Goal: Task Accomplishment & Management: Use online tool/utility

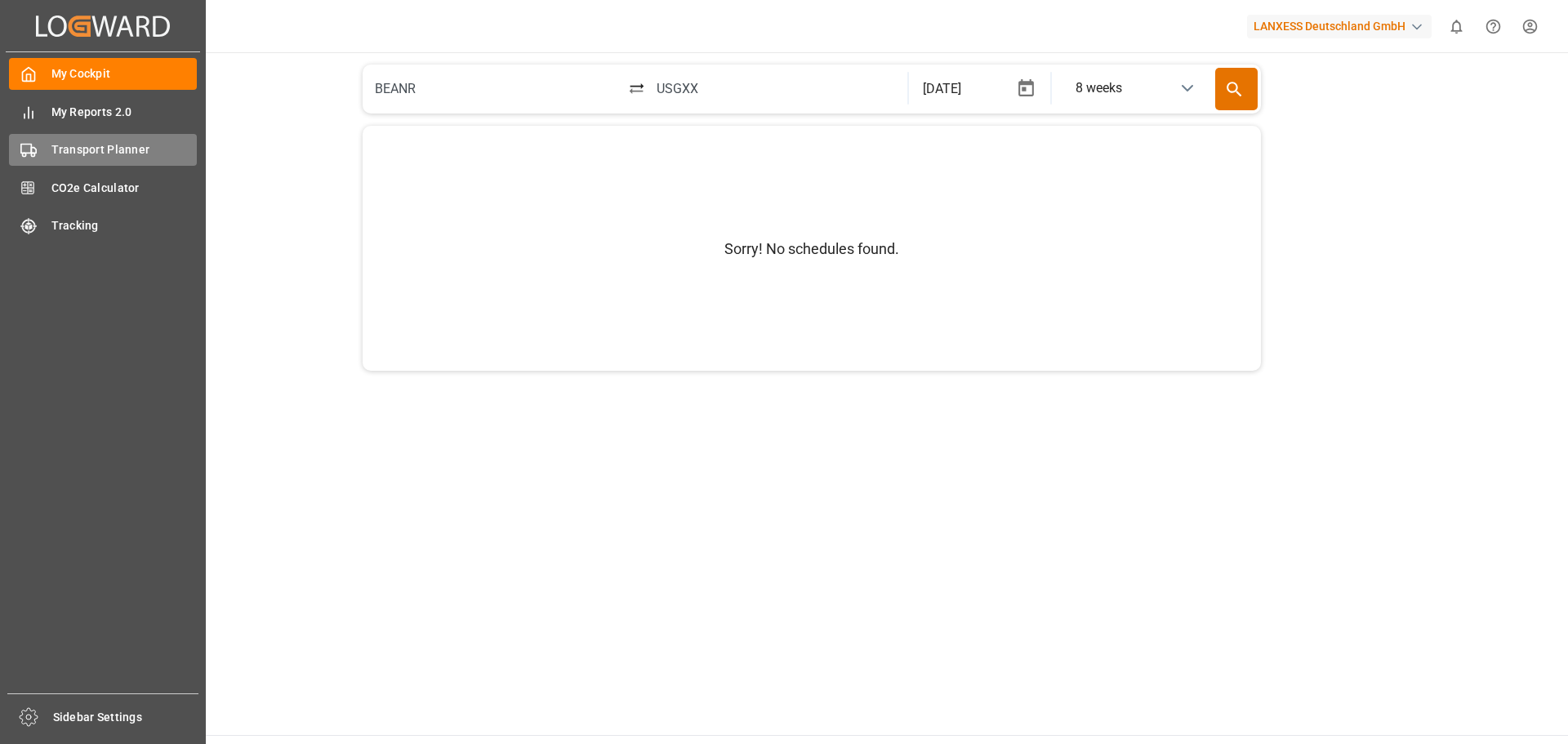
click at [62, 146] on span "Transport Planner" at bounding box center [124, 150] width 146 height 17
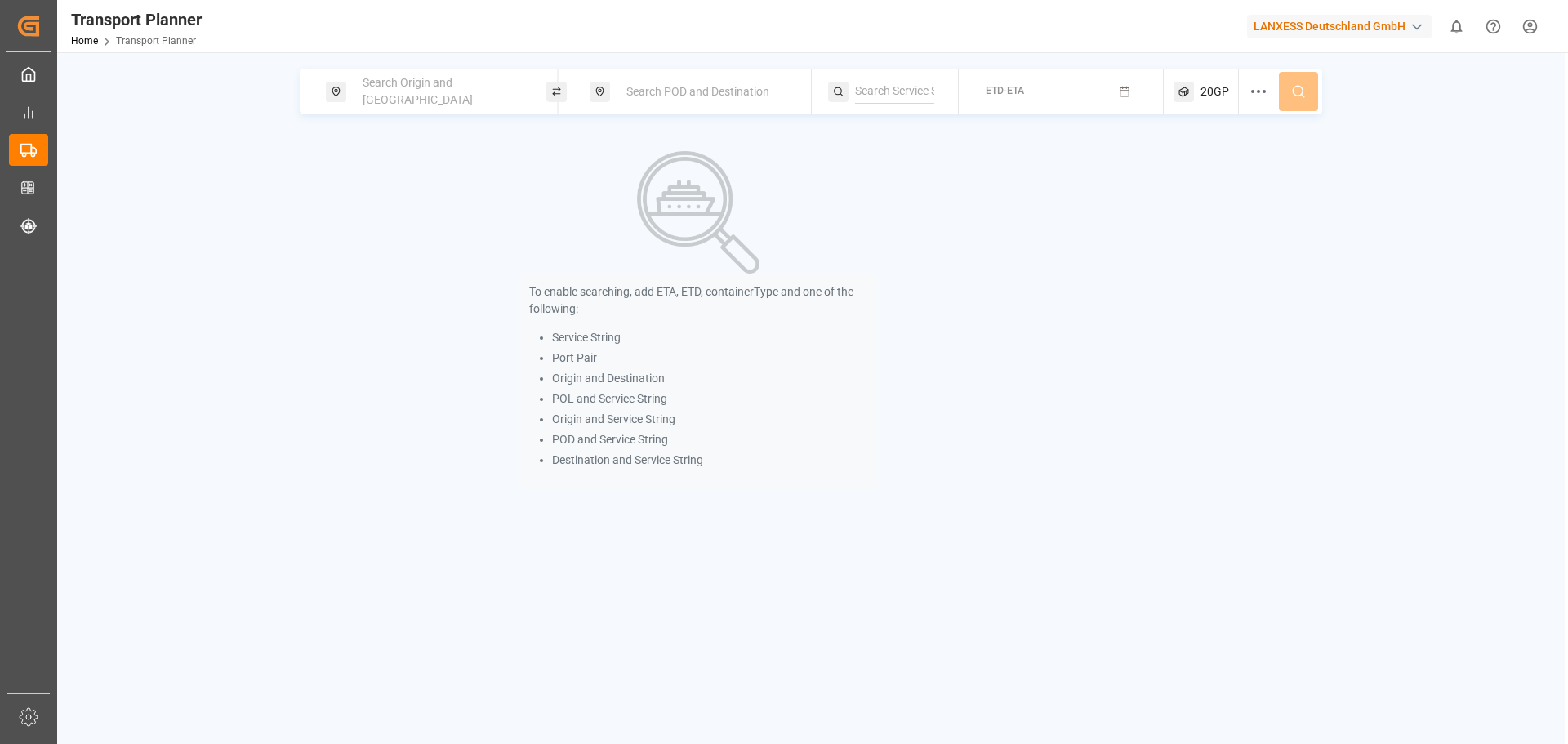
click at [440, 97] on span "Search Origin and [GEOGRAPHIC_DATA]" at bounding box center [417, 91] width 110 height 30
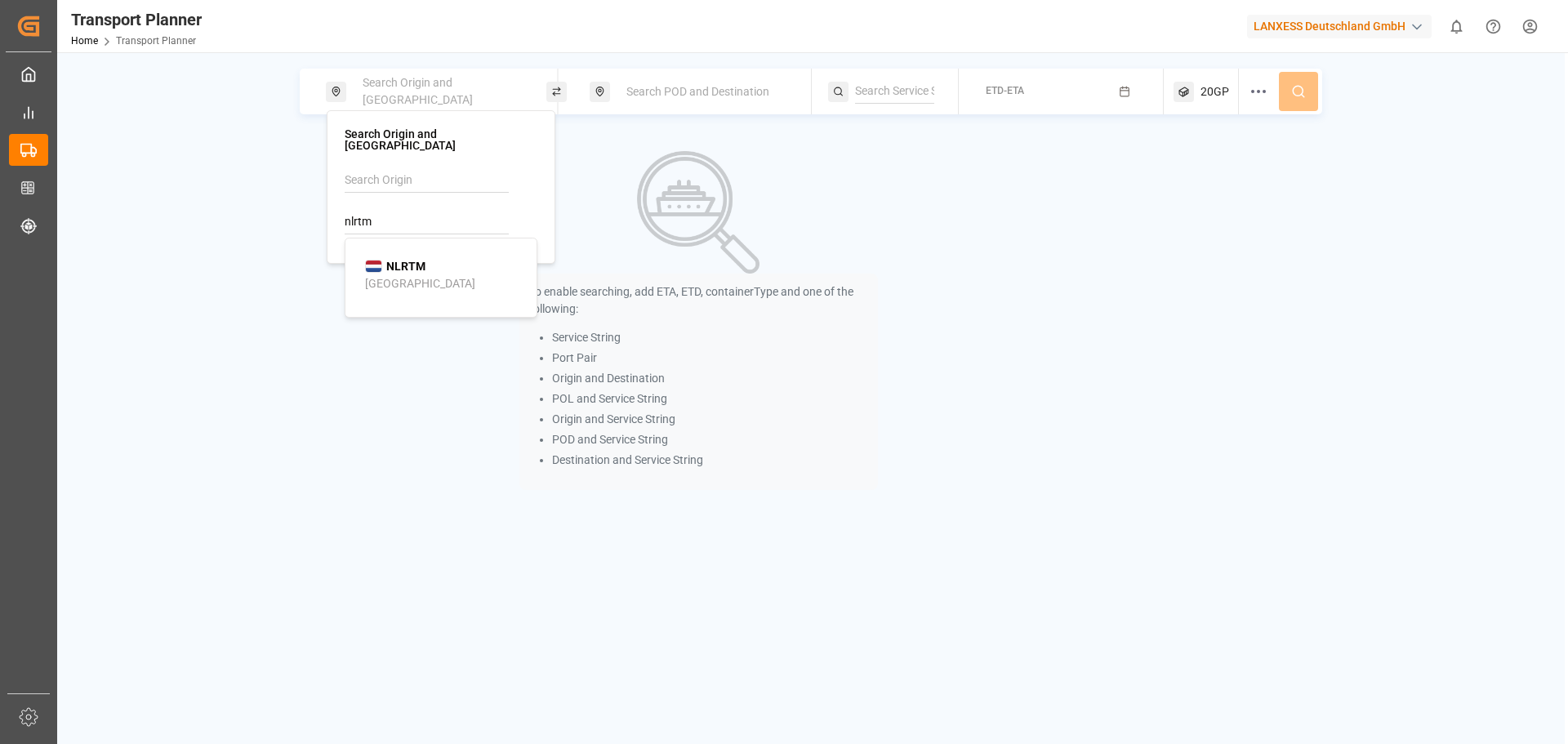
click at [404, 260] on b "NLRTM" at bounding box center [406, 267] width 39 height 13
type input "NLRTM"
click at [652, 95] on span "Search POD and Destination" at bounding box center [698, 92] width 143 height 13
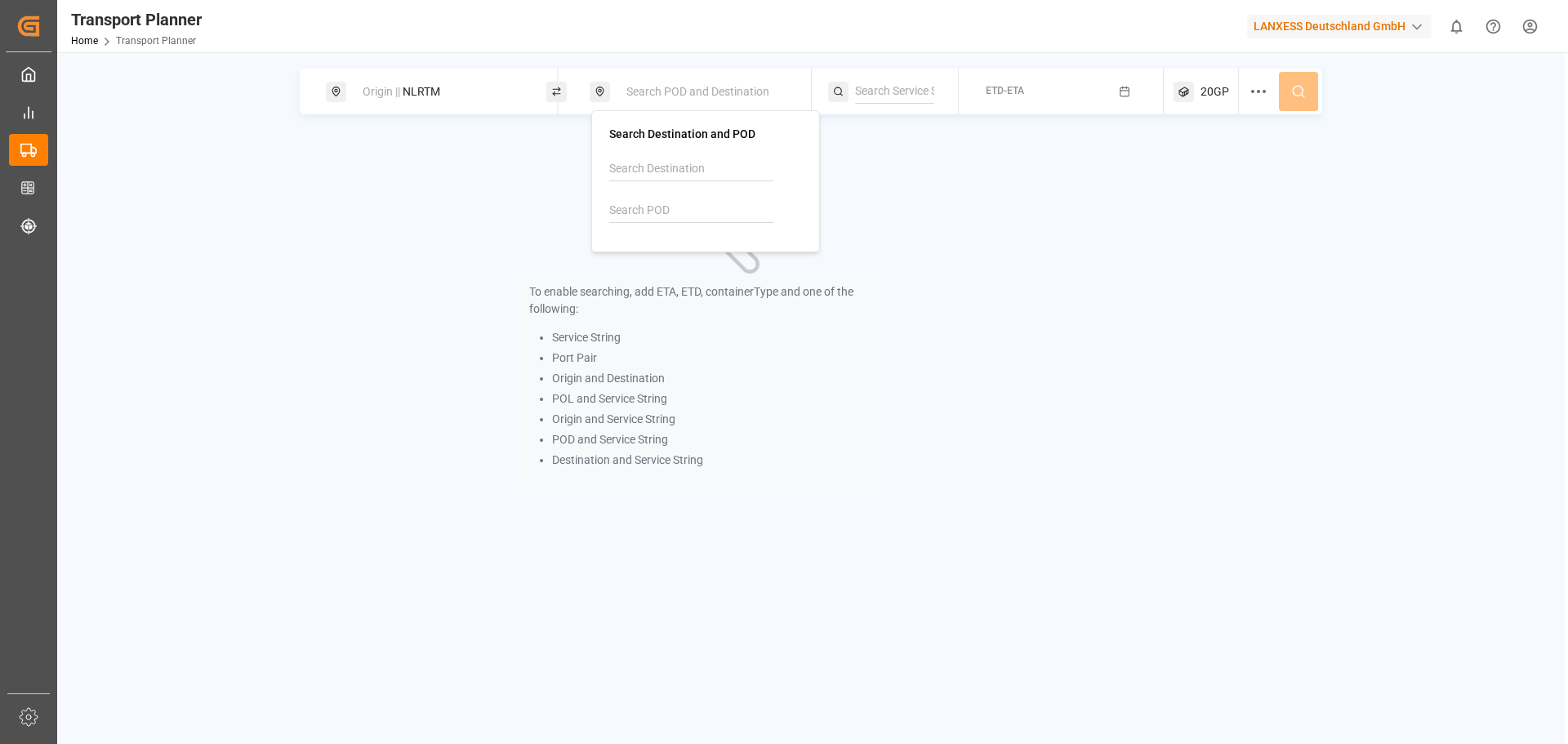
click at [652, 216] on input at bounding box center [691, 210] width 164 height 24
click at [657, 261] on b "PHMNL" at bounding box center [671, 255] width 40 height 13
type input "PHMNL"
click at [1024, 102] on div "ETD-ETA" at bounding box center [1005, 92] width 38 height 21
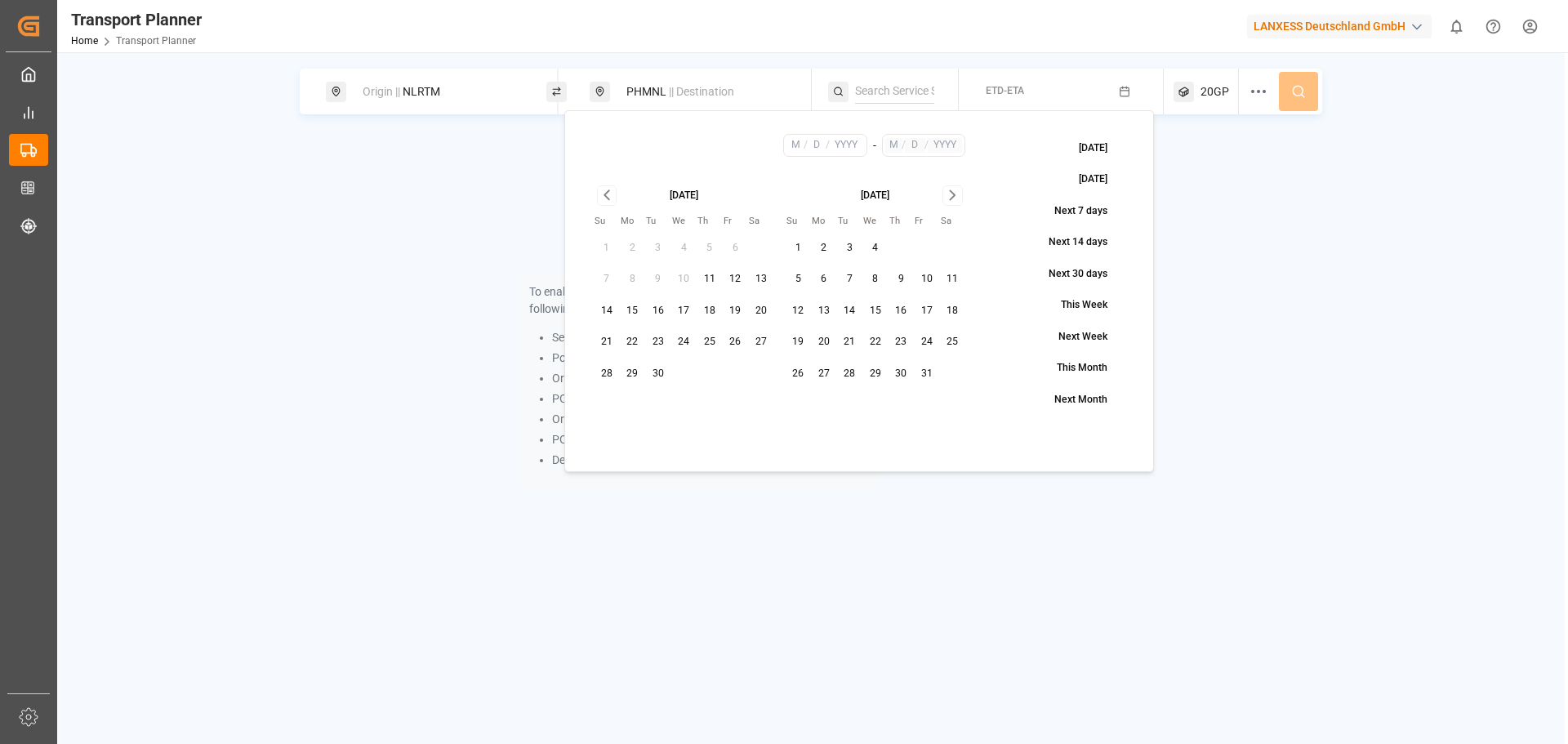
click at [631, 369] on button "29" at bounding box center [632, 373] width 26 height 26
type input "9"
type input "29"
type input "2025"
click at [958, 193] on icon "Go to next month" at bounding box center [952, 195] width 19 height 20
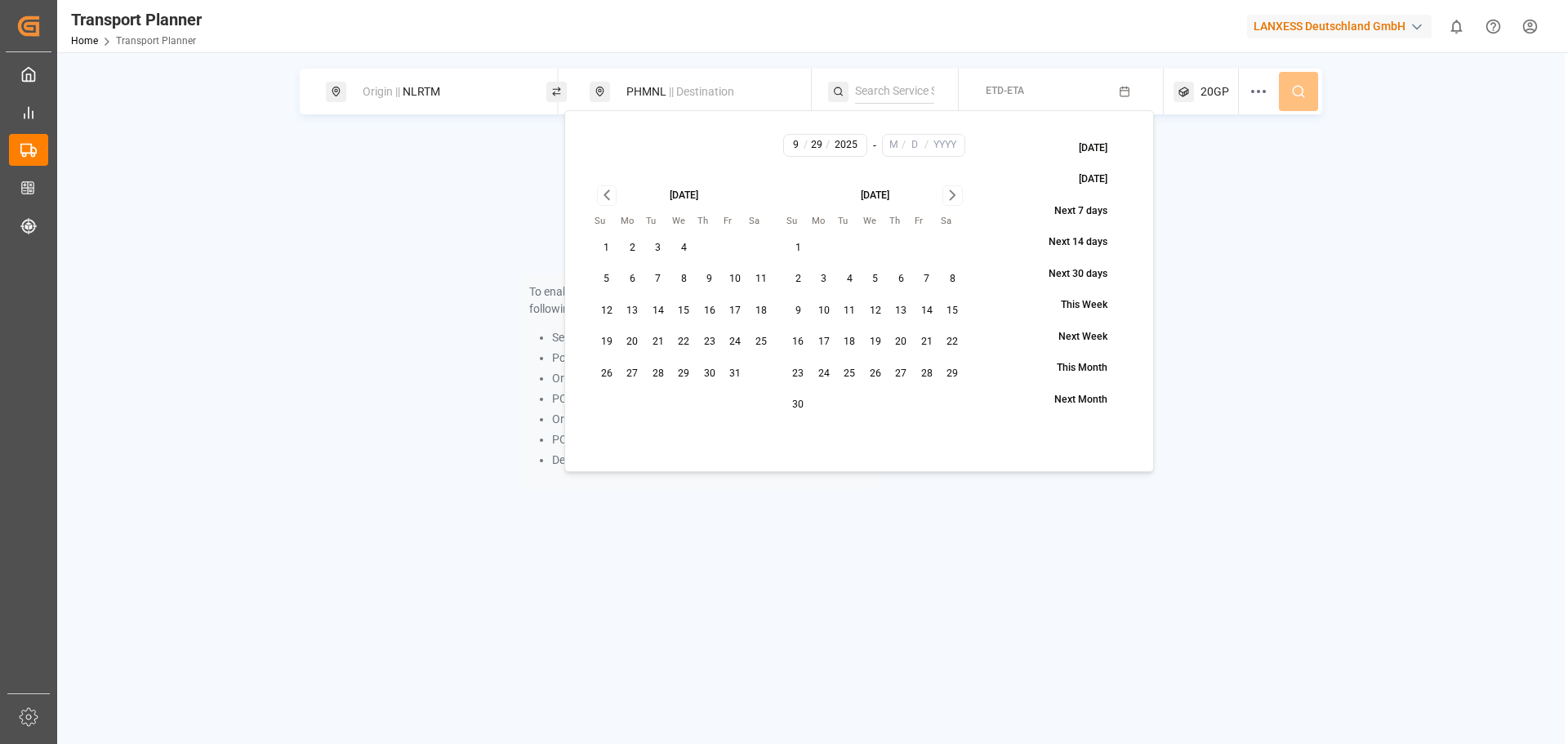
click at [958, 193] on icon "Go to next month" at bounding box center [952, 195] width 19 height 20
click at [617, 404] on button "30" at bounding box center [607, 404] width 26 height 26
type input "11"
type input "30"
type input "2025"
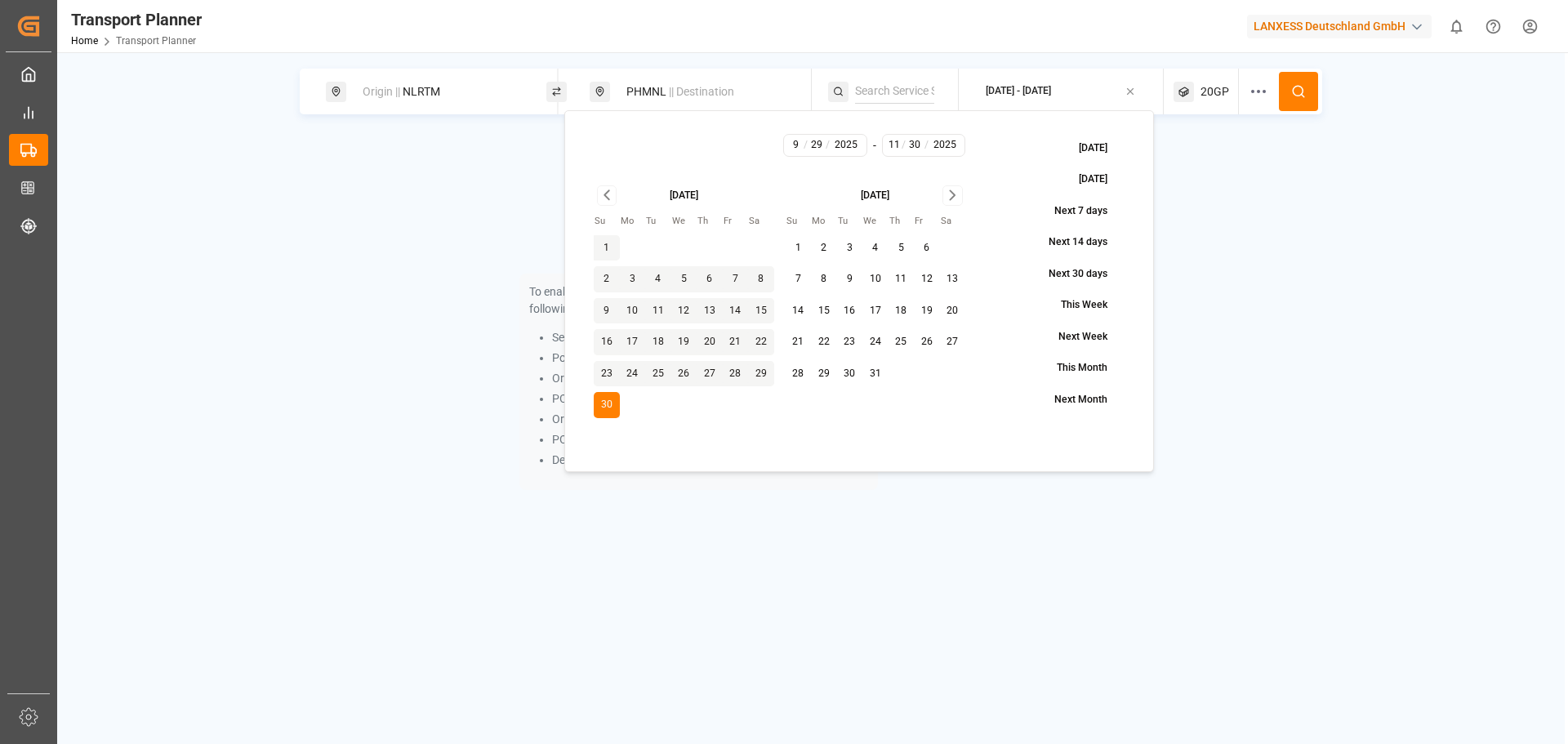
click at [1223, 102] on div "20GP" at bounding box center [1206, 91] width 65 height 46
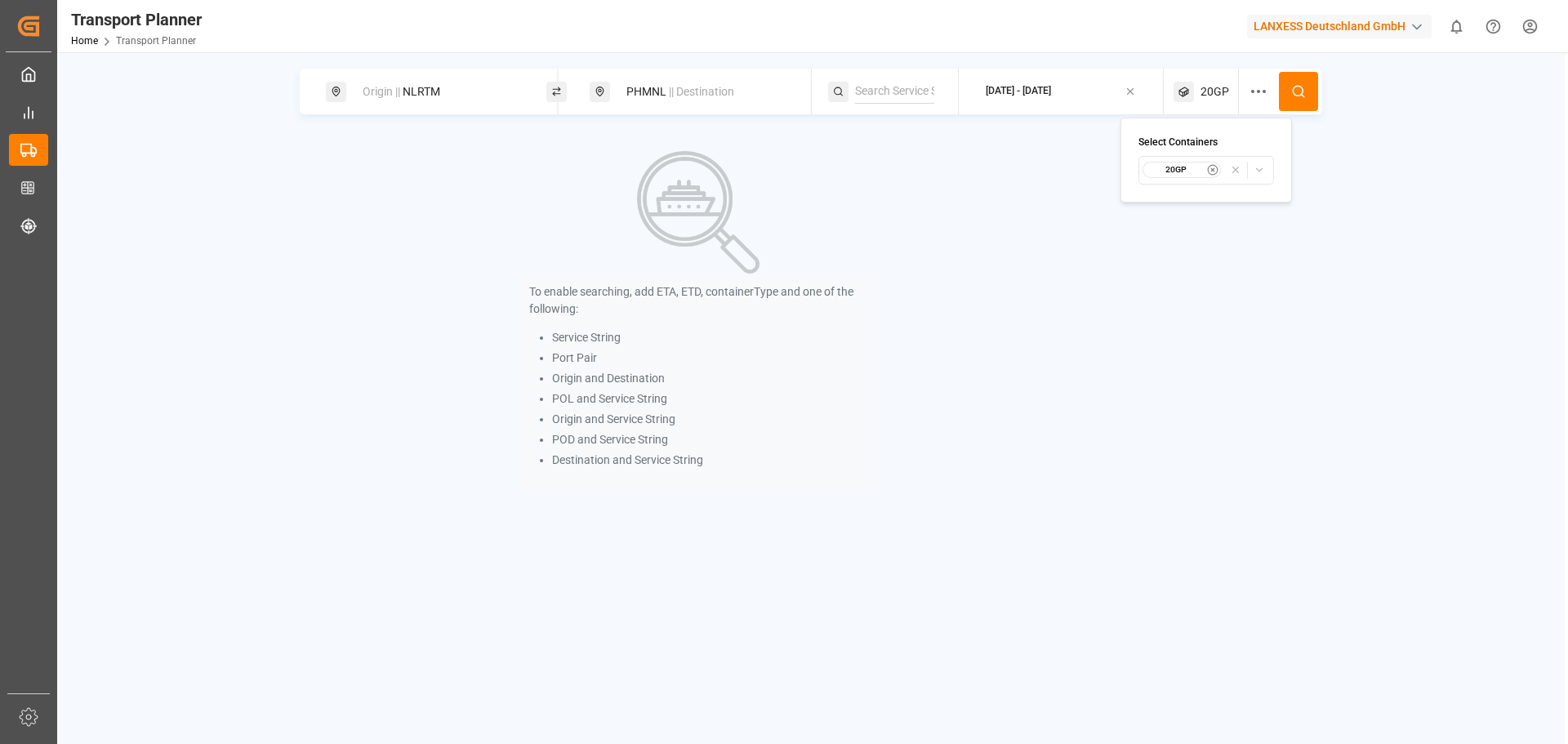
click at [1182, 177] on div "20GP" at bounding box center [1181, 170] width 79 height 17
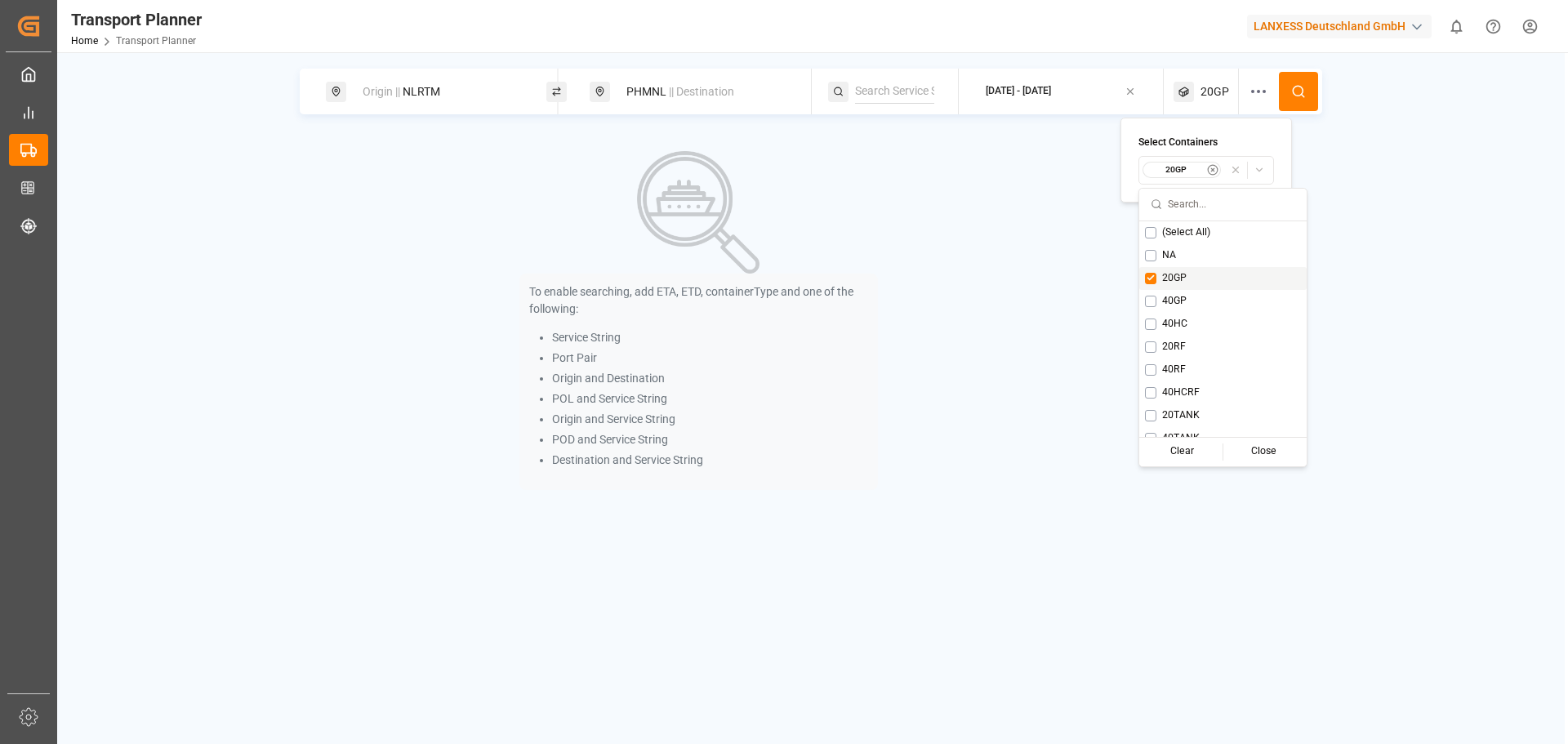
click at [1151, 277] on button "Suggestions" at bounding box center [1151, 278] width 12 height 12
click at [1138, 364] on button "Suggestions" at bounding box center [1136, 370] width 12 height 12
click at [1156, 396] on div "40HCRF" at bounding box center [1222, 392] width 167 height 22
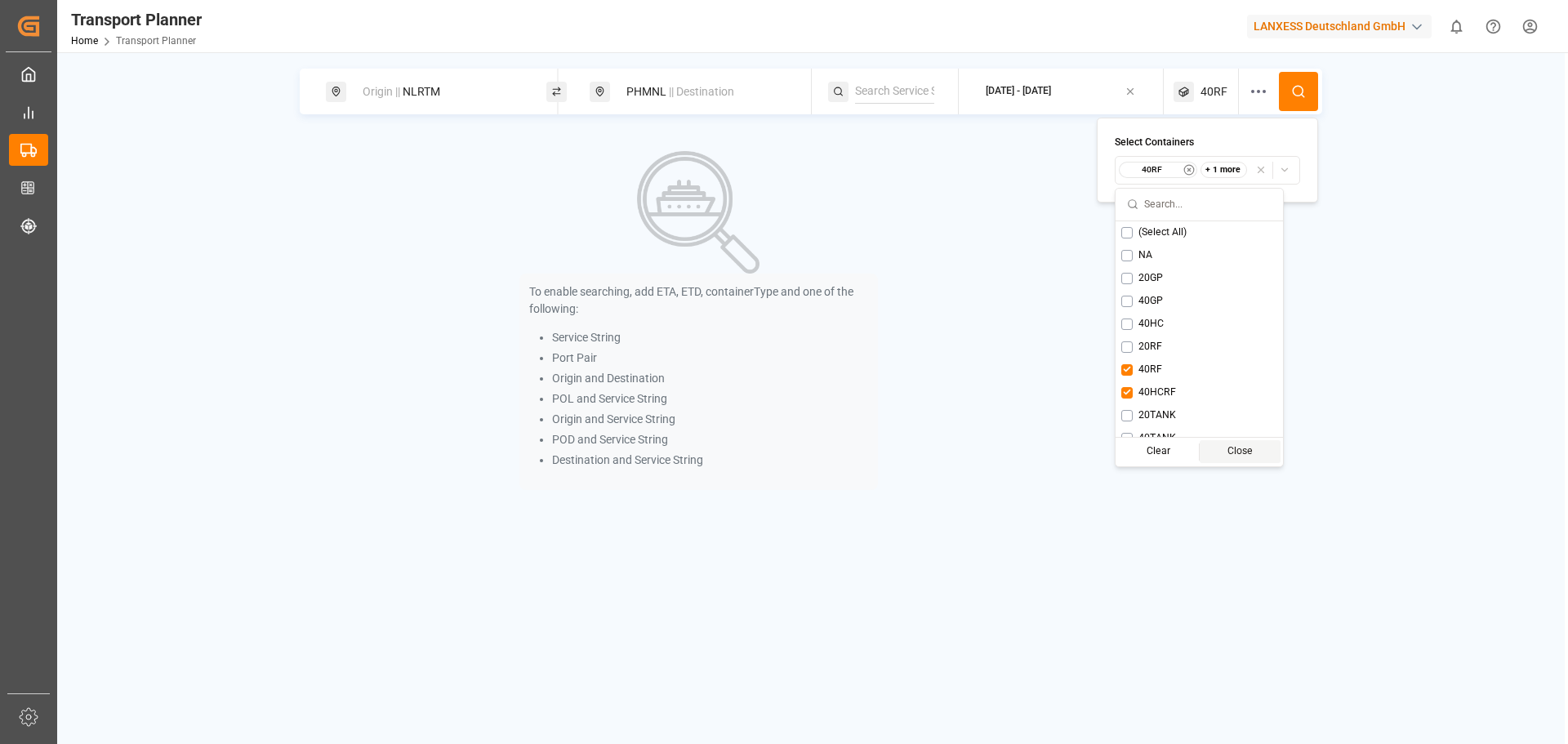
drag, startPoint x: 1166, startPoint y: 457, endPoint x: 1248, endPoint y: 455, distance: 82.0
click at [1248, 455] on div "Clear Close" at bounding box center [1200, 451] width 162 height 22
click at [1248, 455] on div "Close" at bounding box center [1240, 451] width 81 height 22
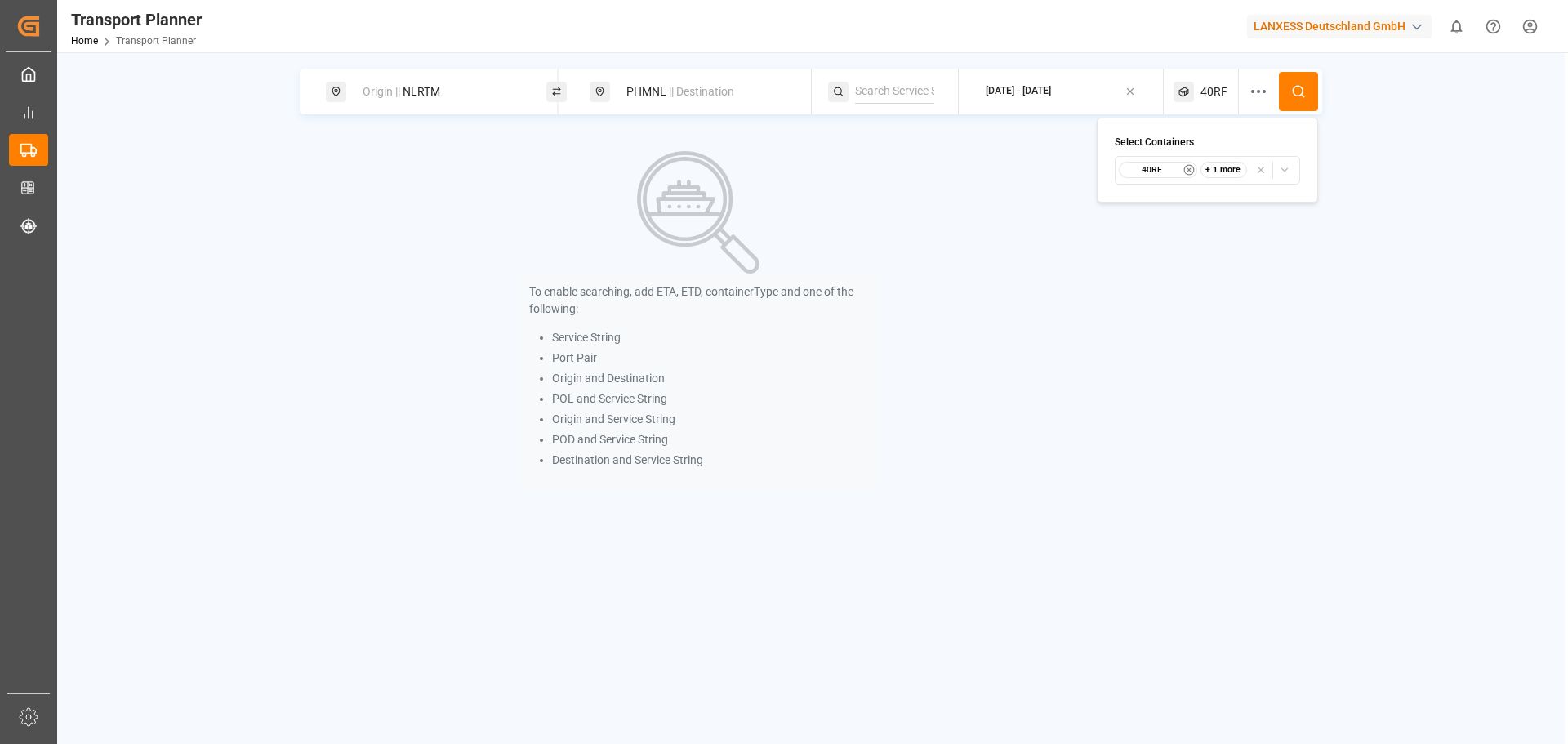
click at [1291, 97] on button at bounding box center [1298, 91] width 39 height 39
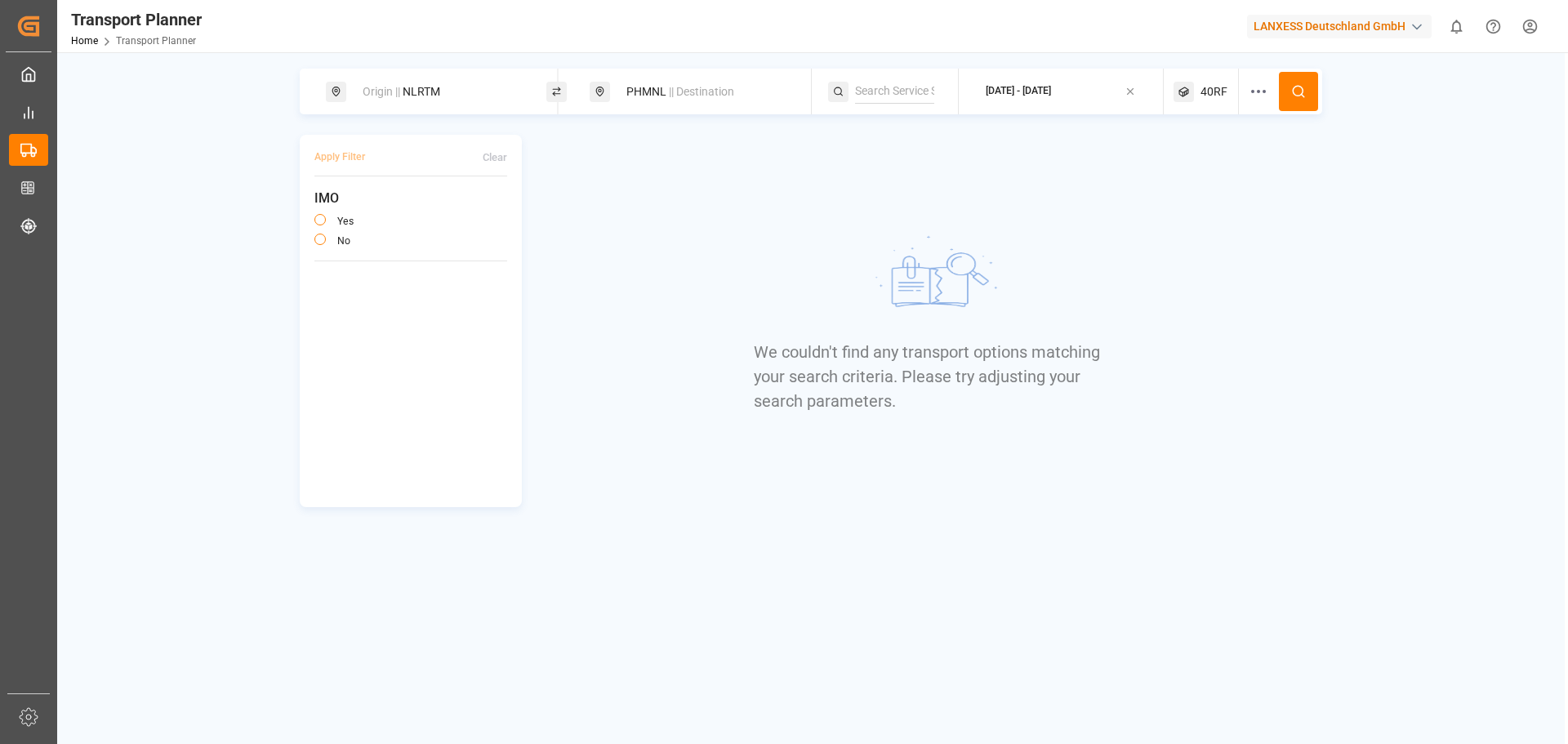
click at [1186, 98] on icon at bounding box center [1183, 92] width 21 height 21
click at [1176, 174] on small "40RF" at bounding box center [1152, 170] width 57 height 12
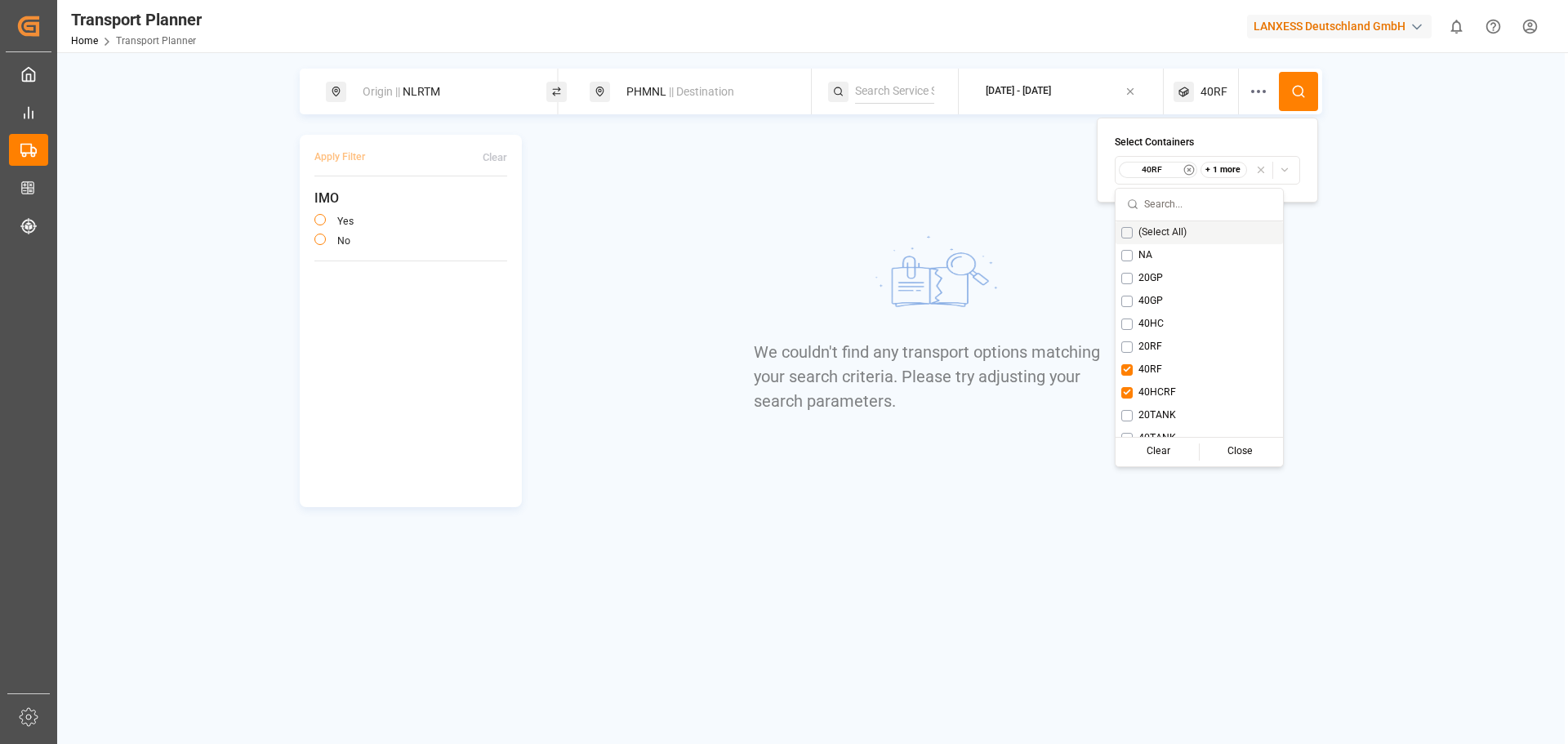
click at [1184, 172] on circle "button" at bounding box center [1189, 170] width 10 height 10
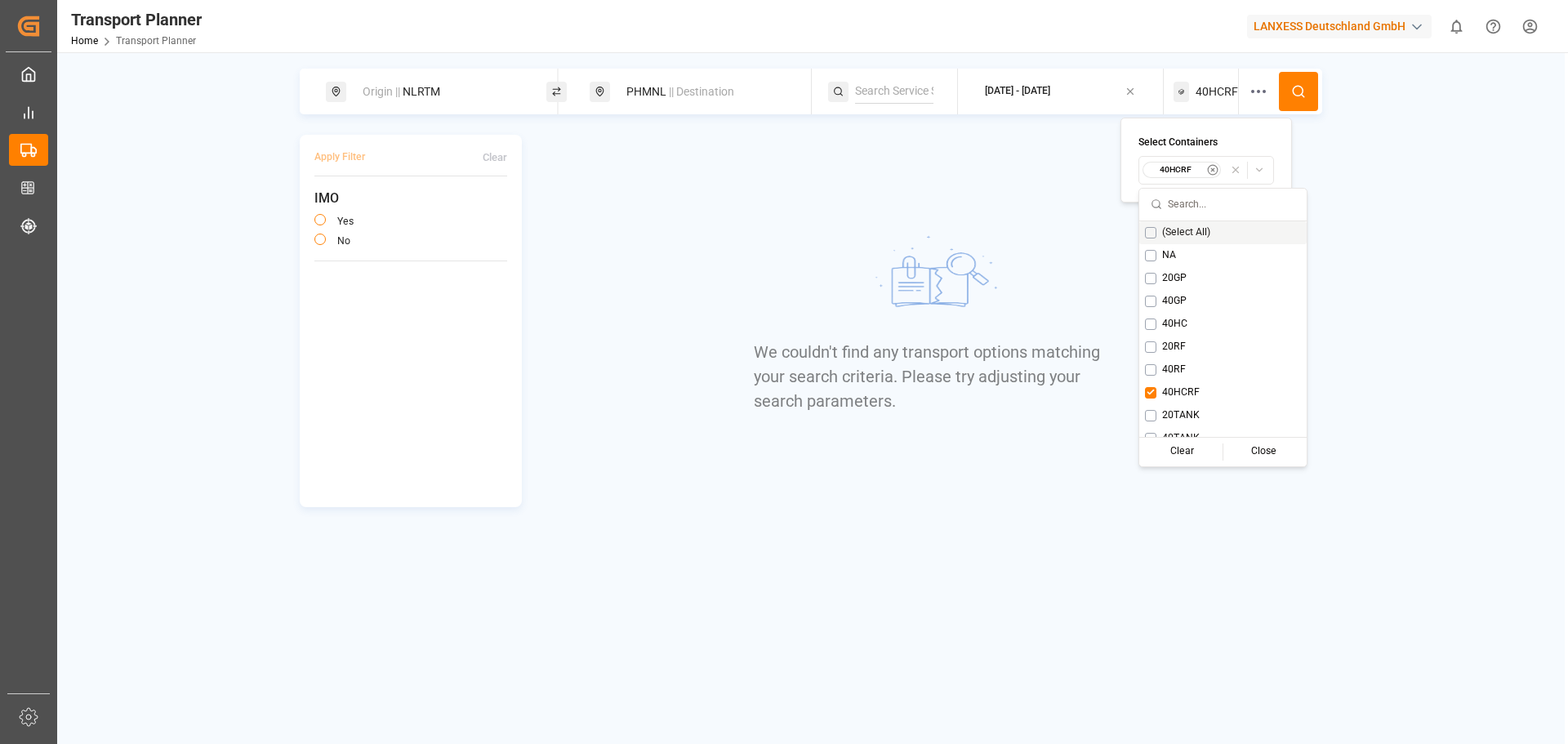
click at [1306, 81] on button at bounding box center [1298, 91] width 39 height 39
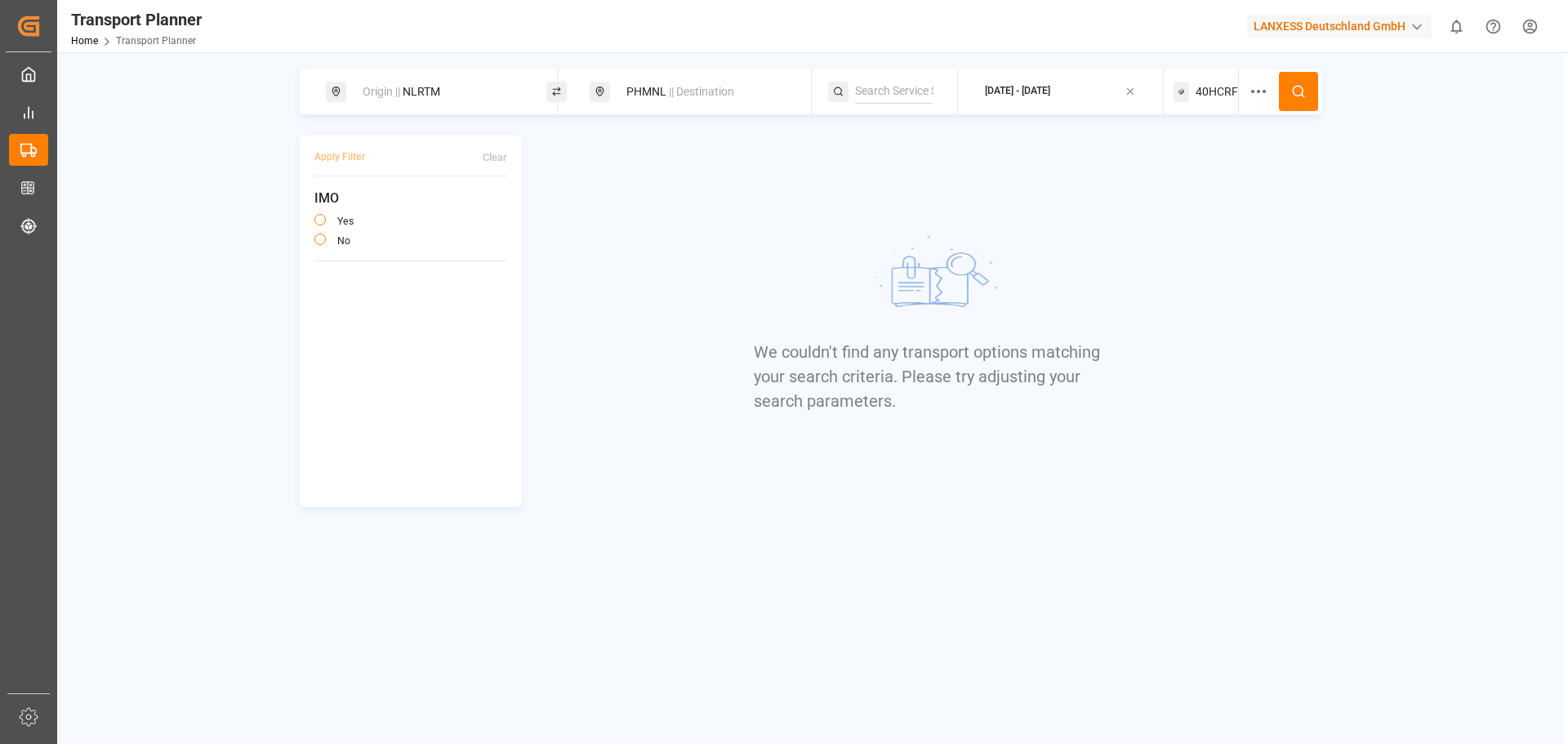
click at [1186, 87] on icon at bounding box center [1181, 92] width 16 height 21
